Goal: Task Accomplishment & Management: Use online tool/utility

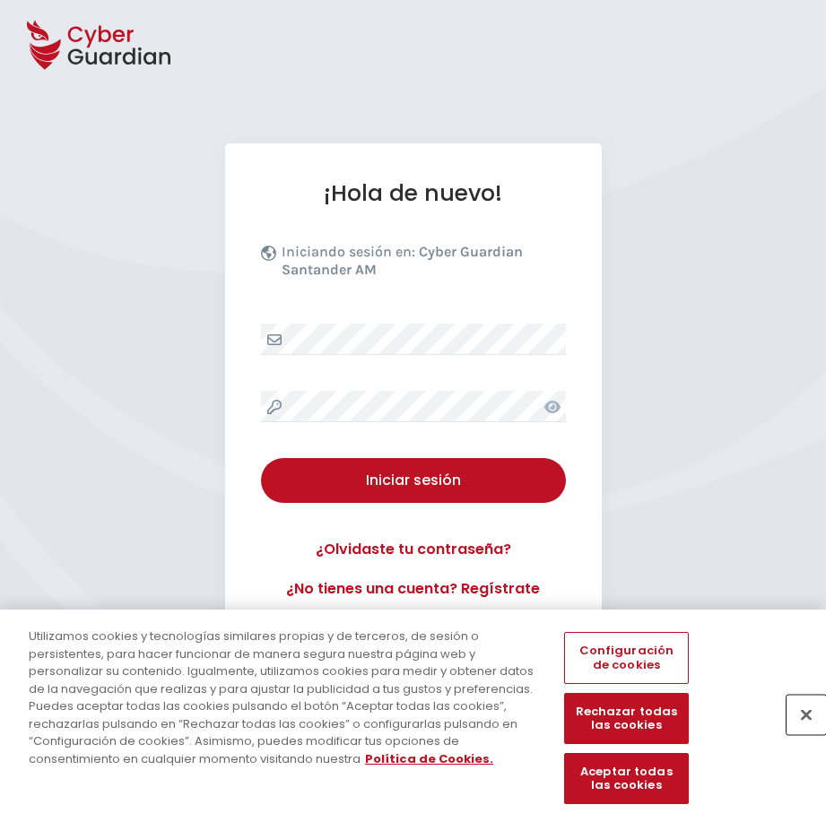
drag, startPoint x: 808, startPoint y: 719, endPoint x: 812, endPoint y: 708, distance: 12.2
click at [810, 718] on button "Cerrar" at bounding box center [806, 714] width 39 height 39
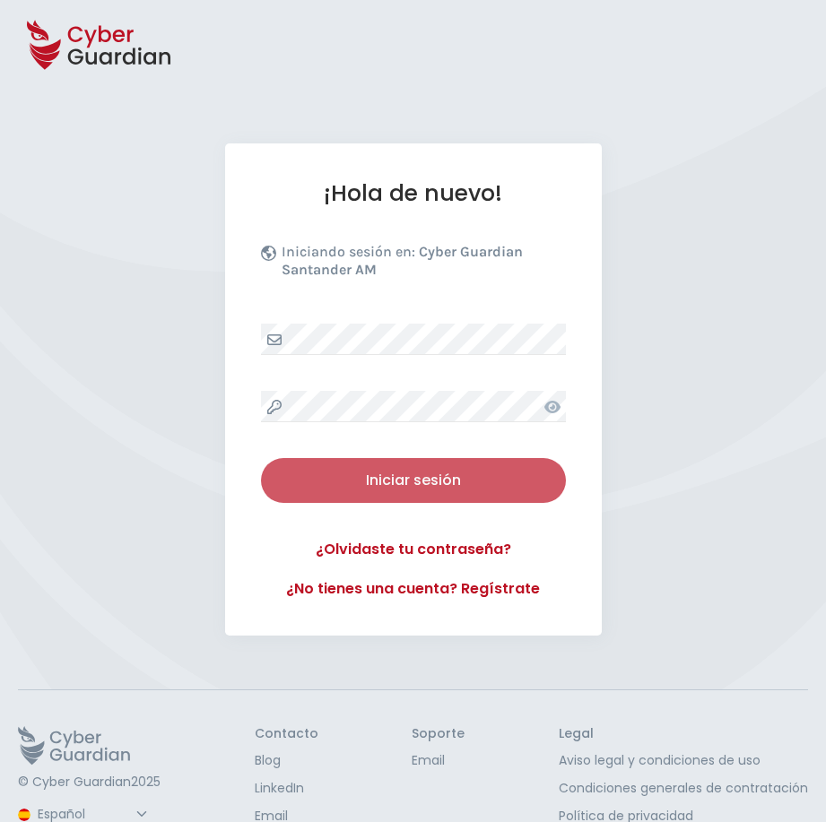
click at [378, 490] on div "Iniciar sesión" at bounding box center [413, 481] width 278 height 22
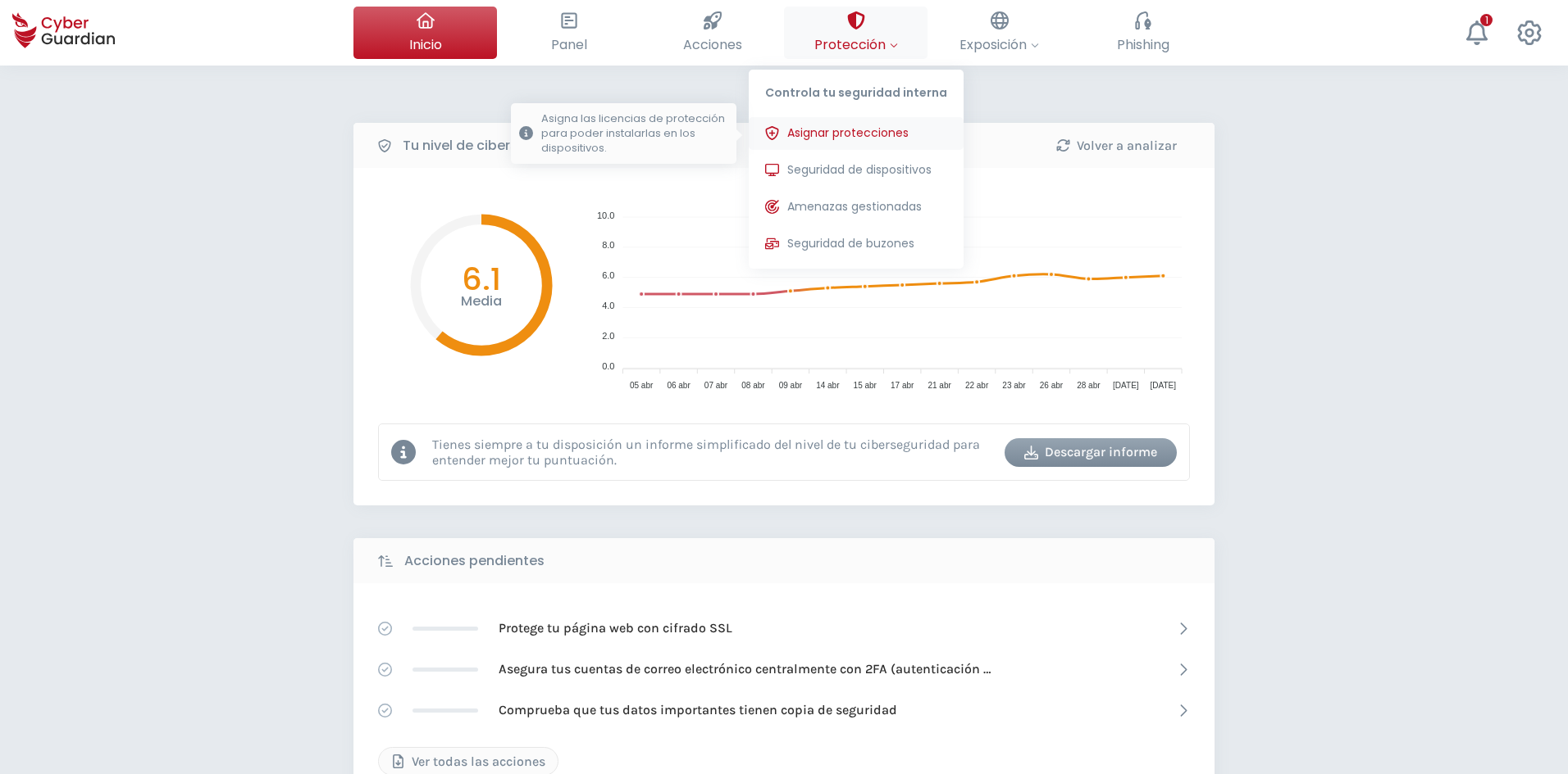
click at [754, 137] on span "Asignar protecciones" at bounding box center [848, 133] width 122 height 17
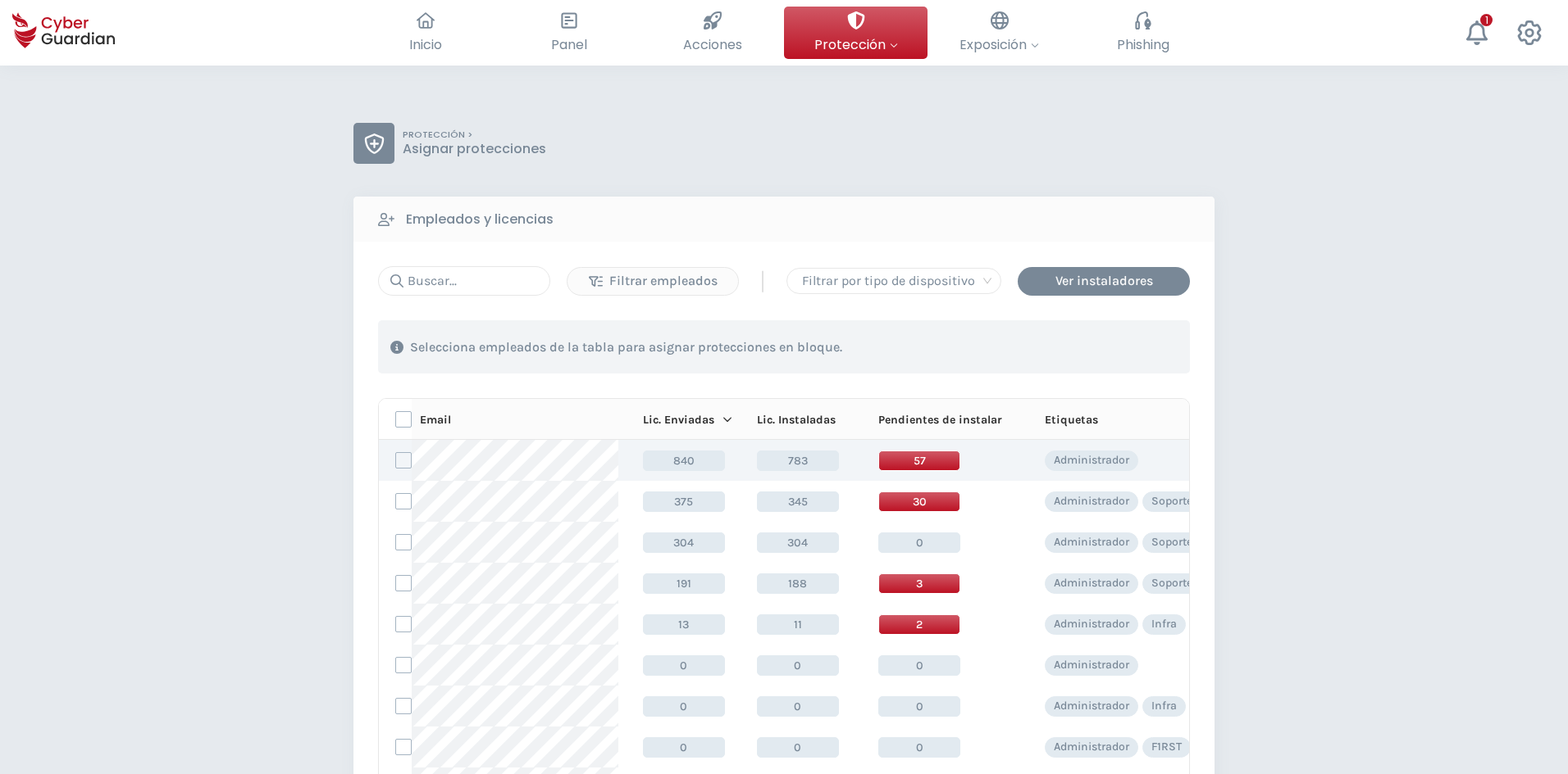
drag, startPoint x: 403, startPoint y: 587, endPoint x: 636, endPoint y: 473, distance: 259.4
click at [406, 585] on label at bounding box center [403, 584] width 16 height 16
click at [396, 585] on input "checkbox" at bounding box center [396, 583] width 0 height 15
click at [754, 344] on div "Asignar protecciones" at bounding box center [1090, 347] width 148 height 20
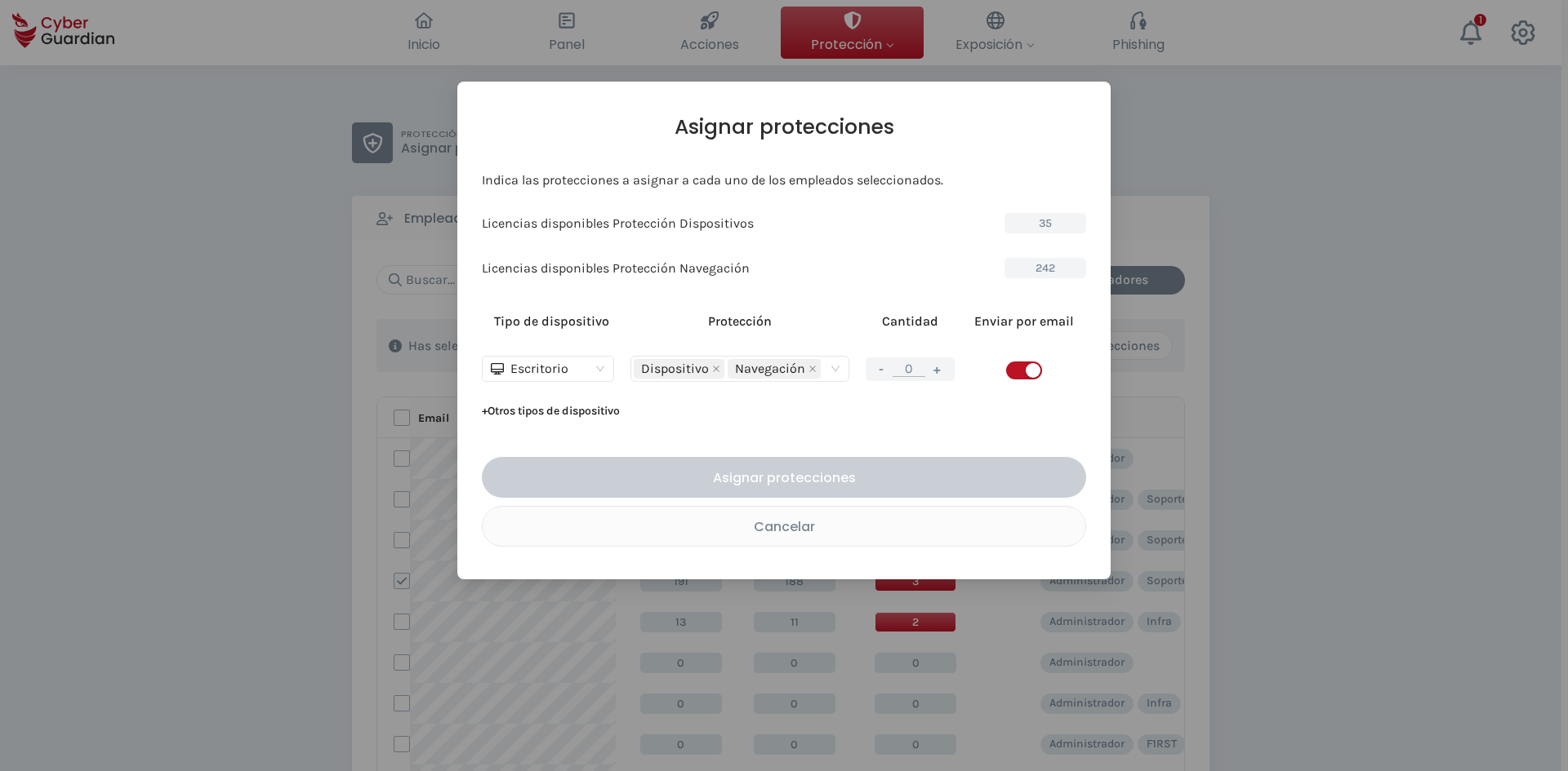
click at [751, 368] on button "+" at bounding box center [938, 370] width 20 height 20
type input "1"
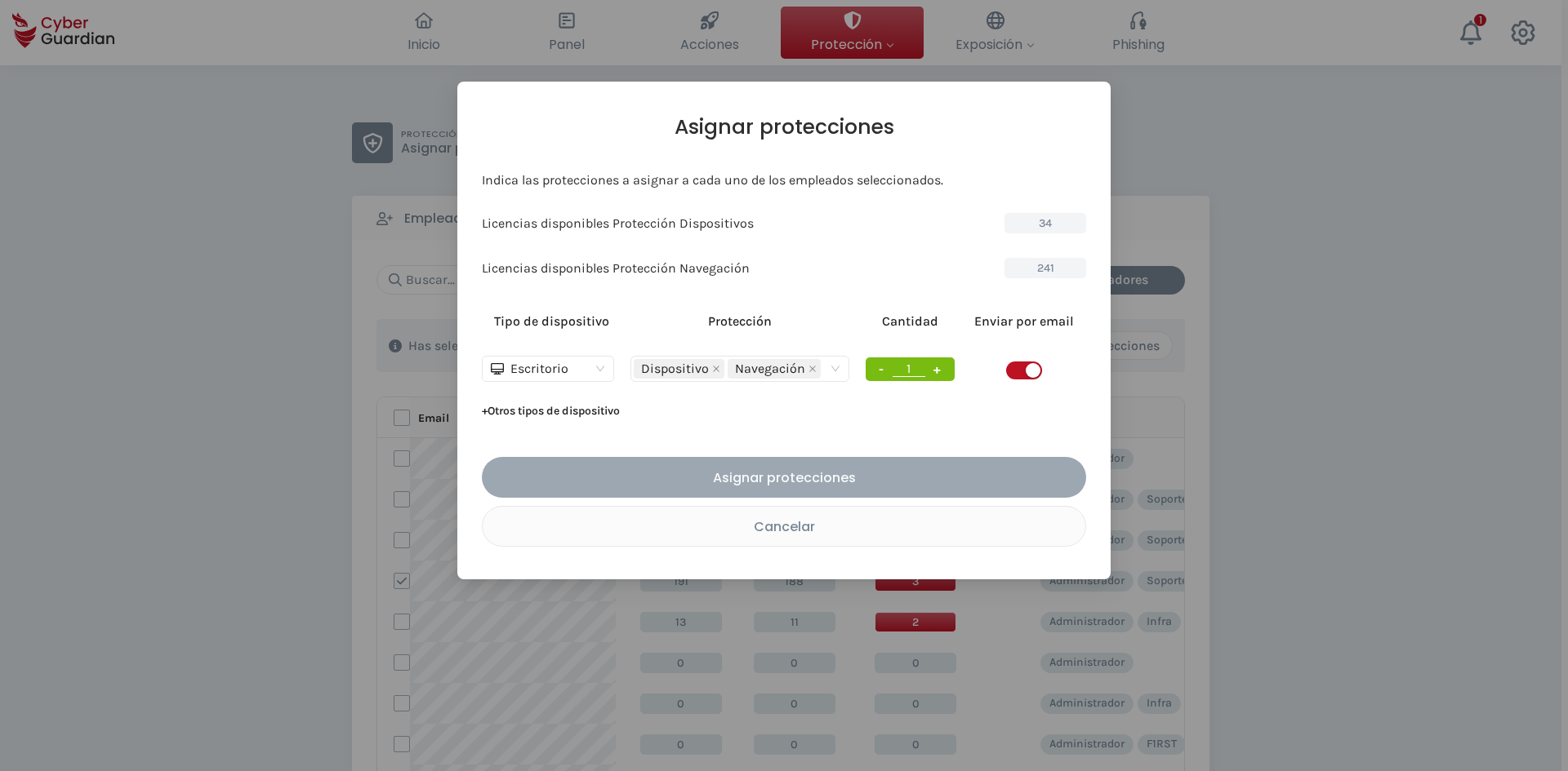
click at [751, 471] on div "Asignar protecciones" at bounding box center [784, 478] width 580 height 20
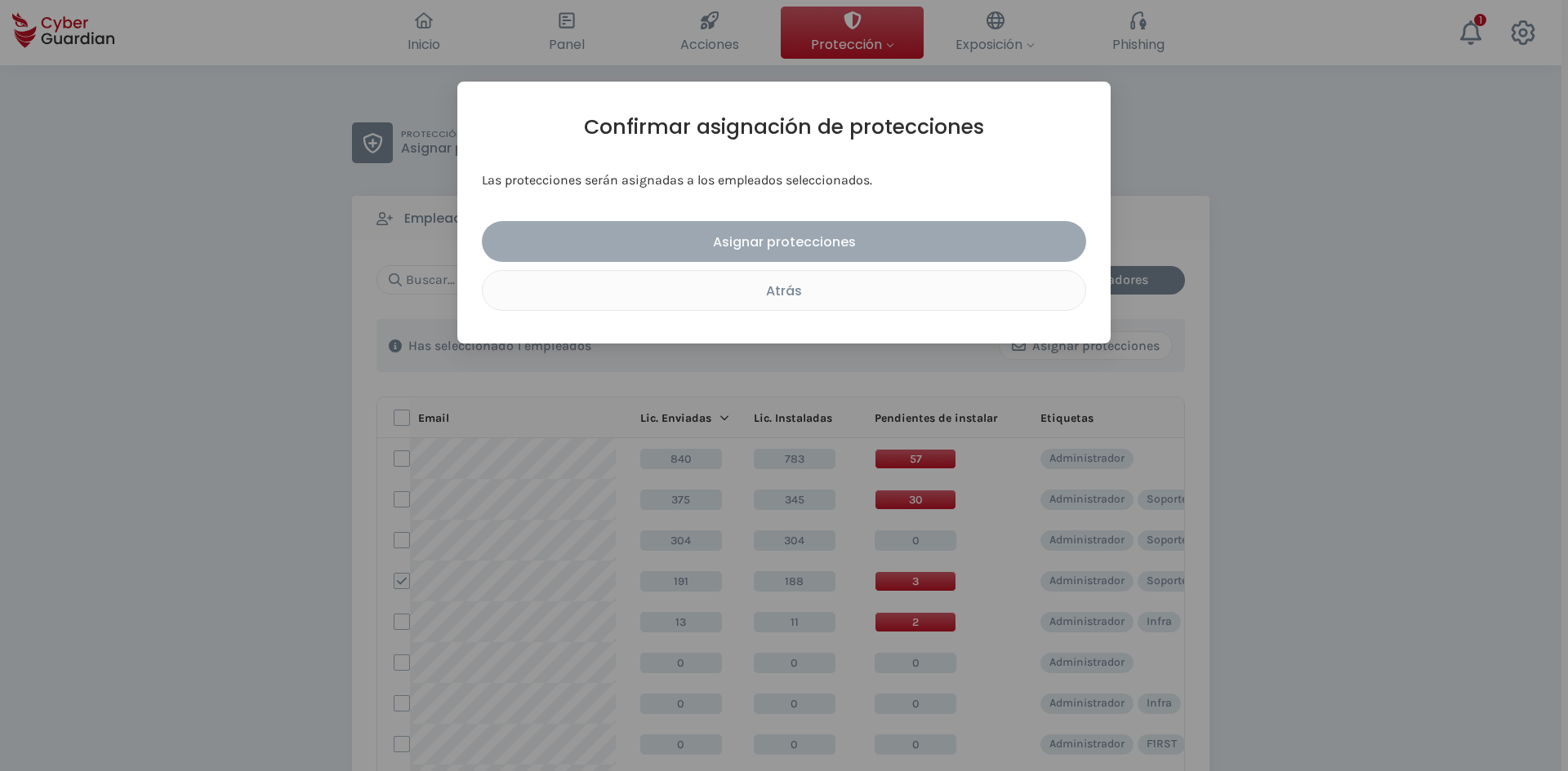
click at [751, 238] on div "Asignar protecciones" at bounding box center [784, 242] width 580 height 20
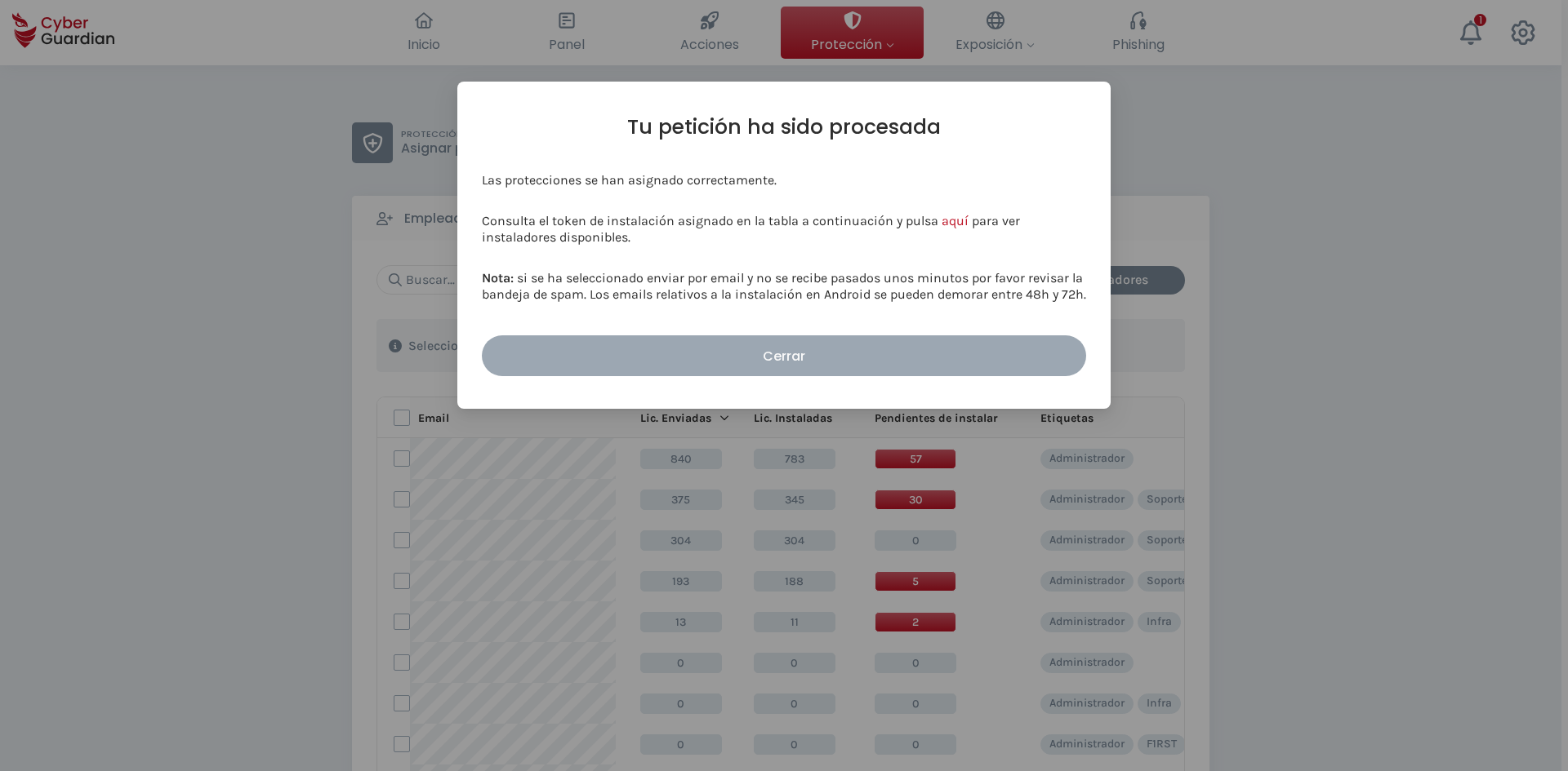
click at [751, 356] on div "Cerrar" at bounding box center [784, 356] width 580 height 20
